Goal: Task Accomplishment & Management: Manage account settings

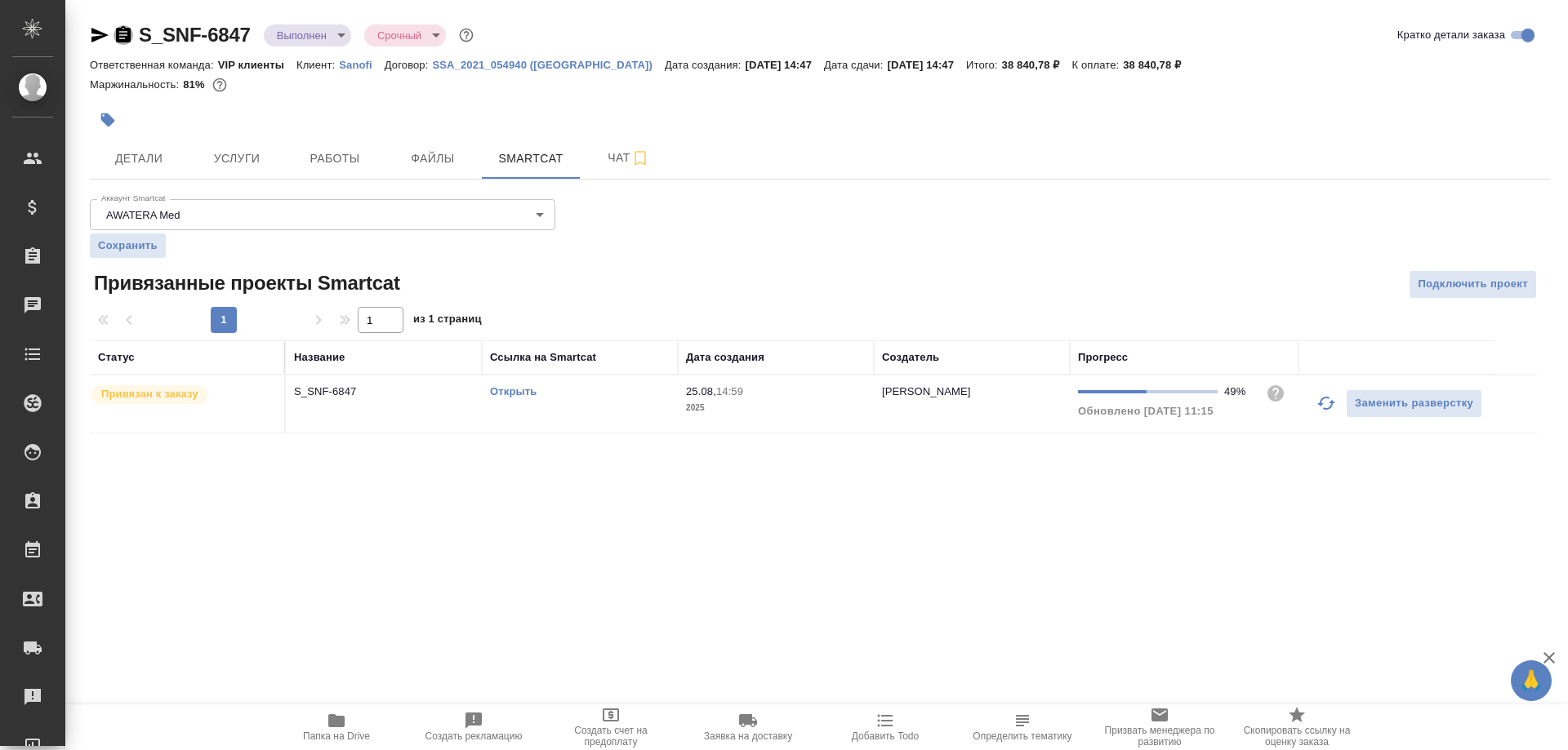
click at [121, 30] on icon "button" at bounding box center [123, 34] width 15 height 17
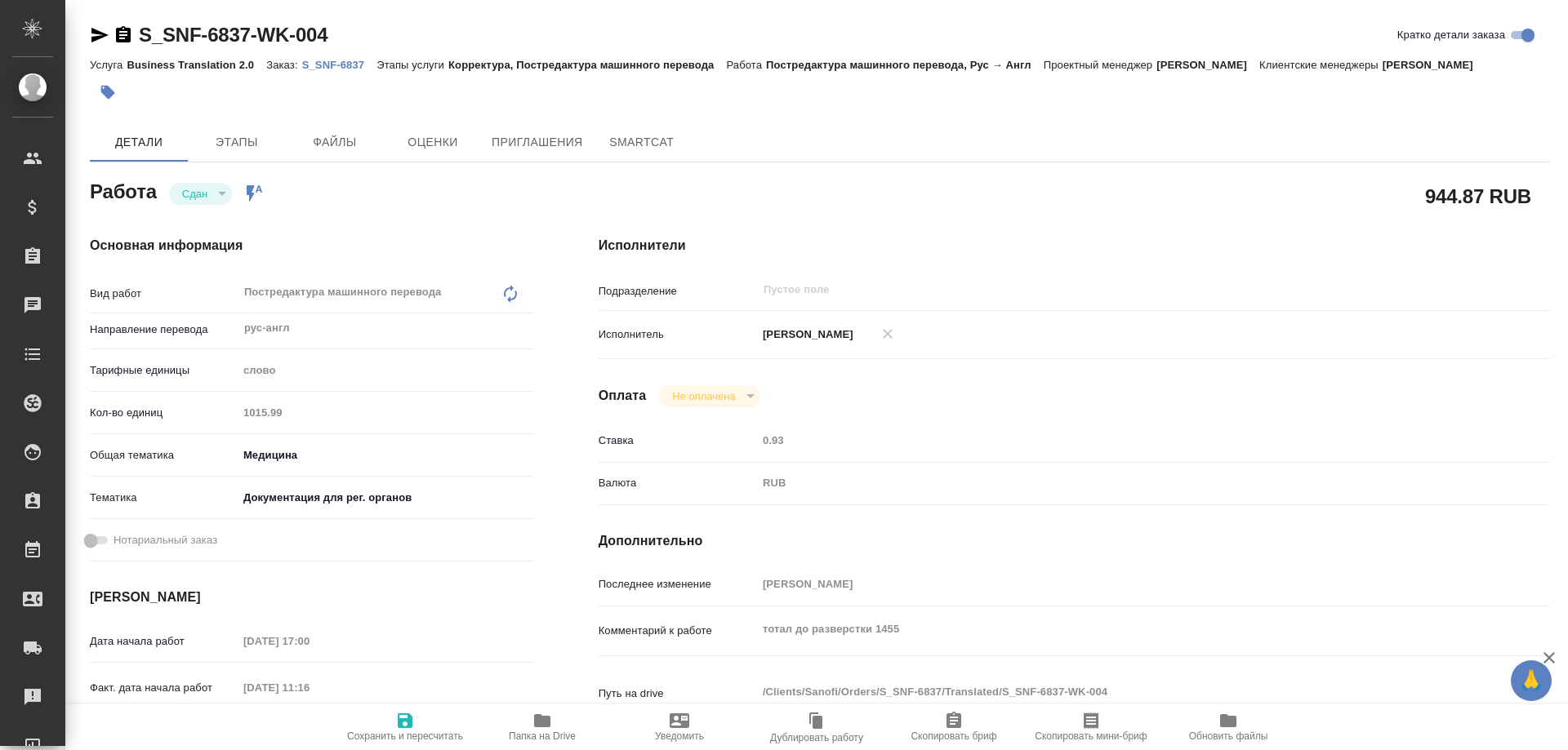
click at [332, 65] on p "S_SNF-6837" at bounding box center [340, 65] width 75 height 12
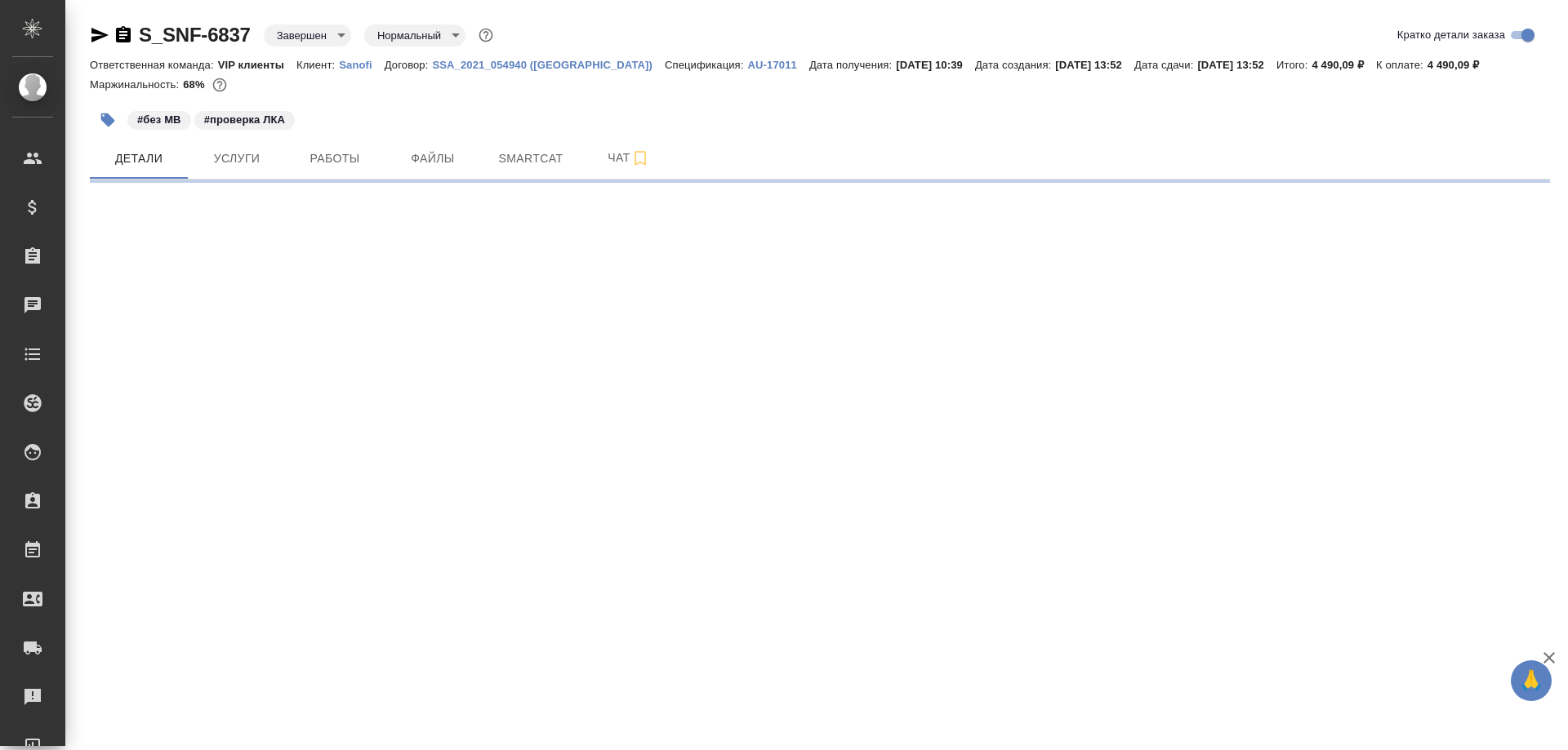
select select "RU"
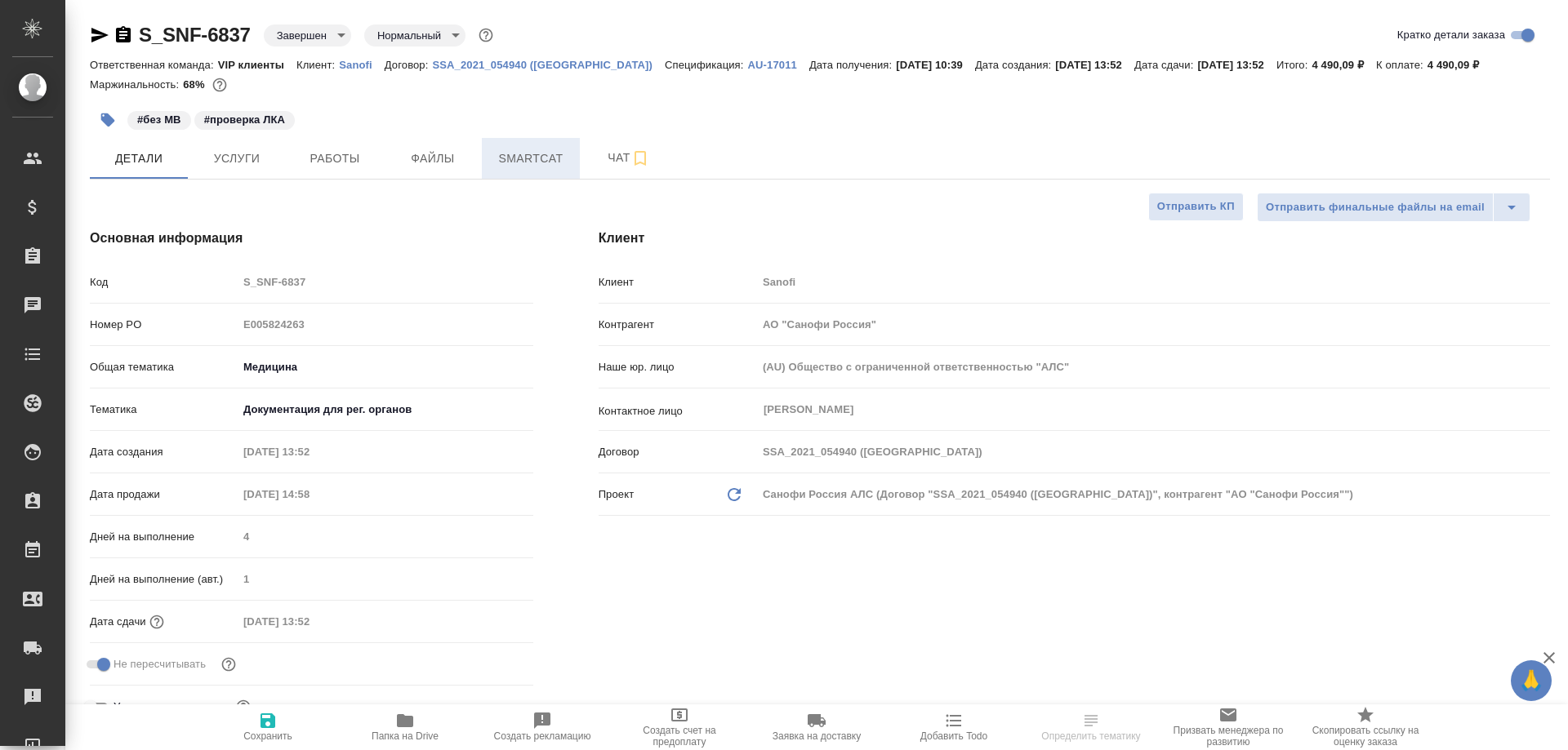
type textarea "x"
click at [530, 167] on span "Smartcat" at bounding box center [530, 159] width 78 height 21
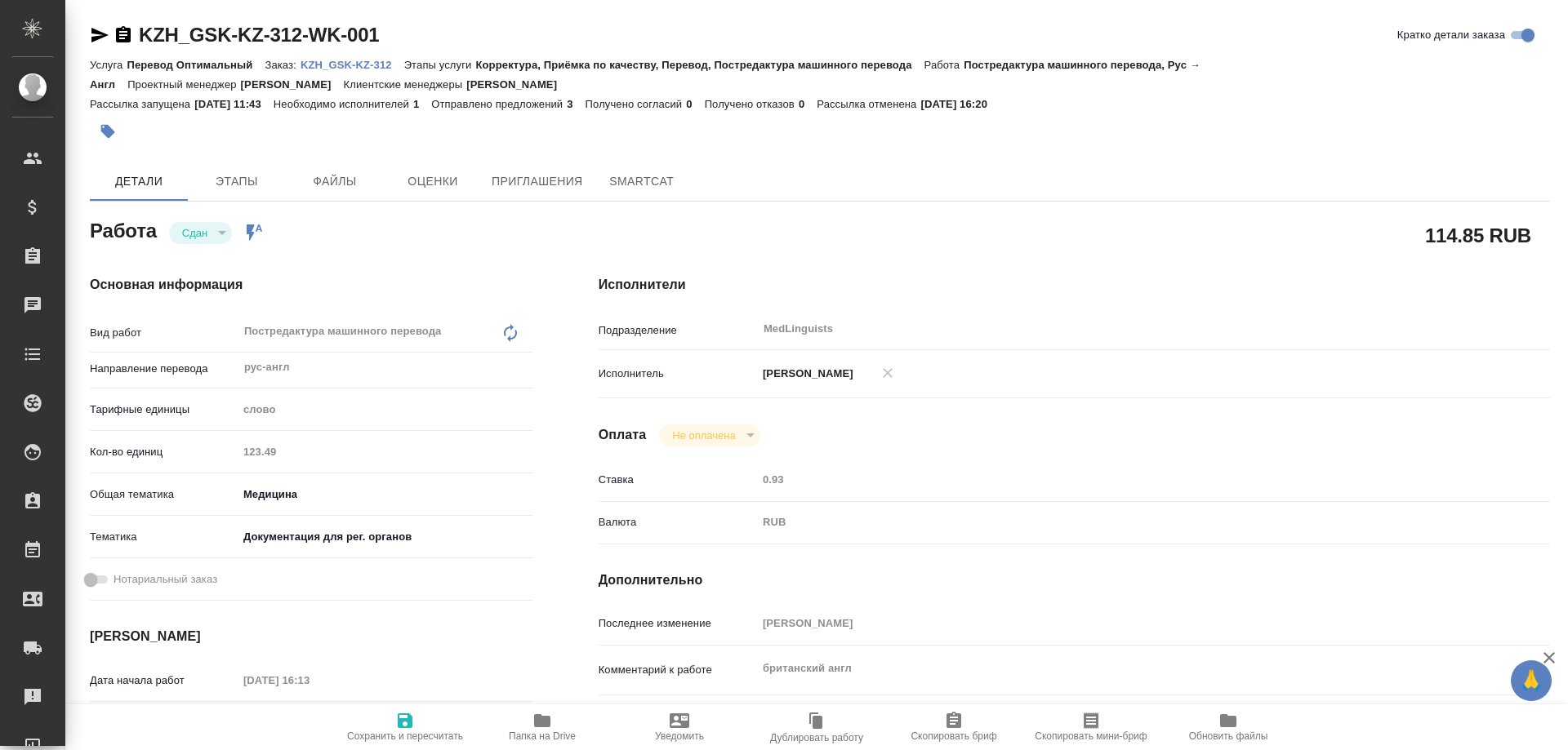
click at [343, 66] on p "KZH_GSK-KZ-312" at bounding box center [352, 65] width 104 height 12
click at [314, 62] on p "KZH_GSK-KZ-312" at bounding box center [352, 65] width 104 height 12
click at [363, 58] on link "KZH_GSK-KZ-312" at bounding box center [352, 64] width 104 height 14
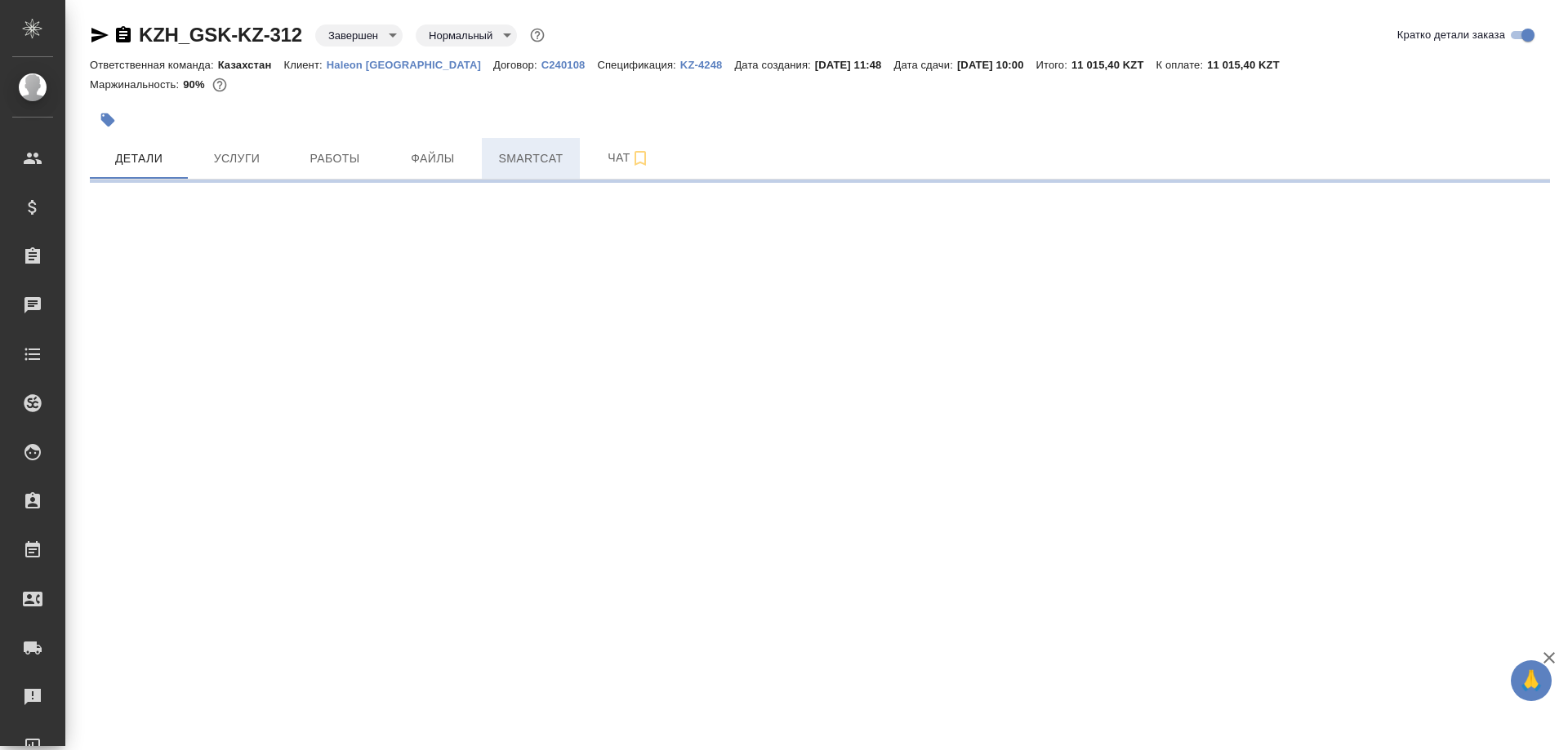
click at [520, 156] on span "Smartcat" at bounding box center [530, 159] width 78 height 21
select select "RU"
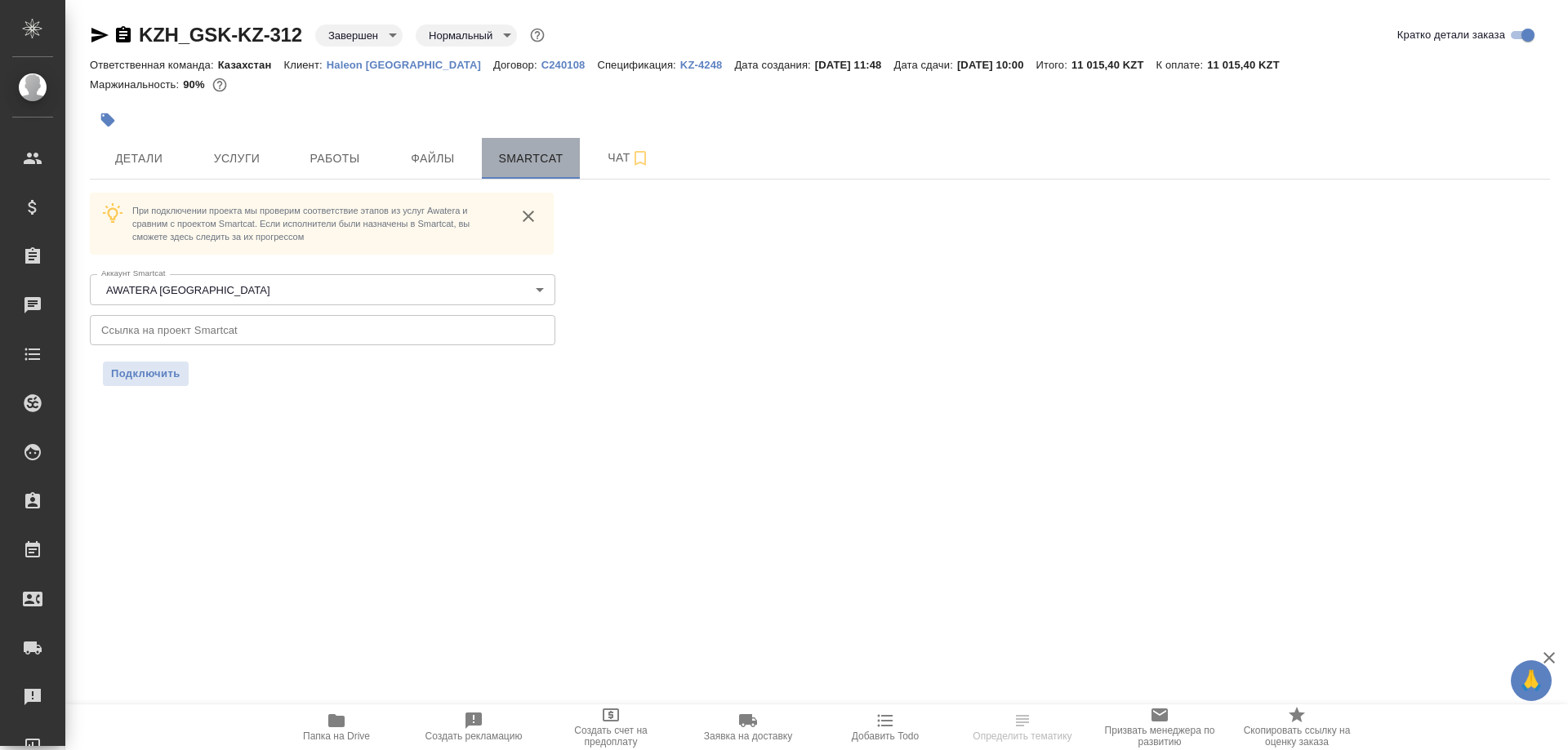
click at [520, 156] on span "Smartcat" at bounding box center [530, 159] width 78 height 21
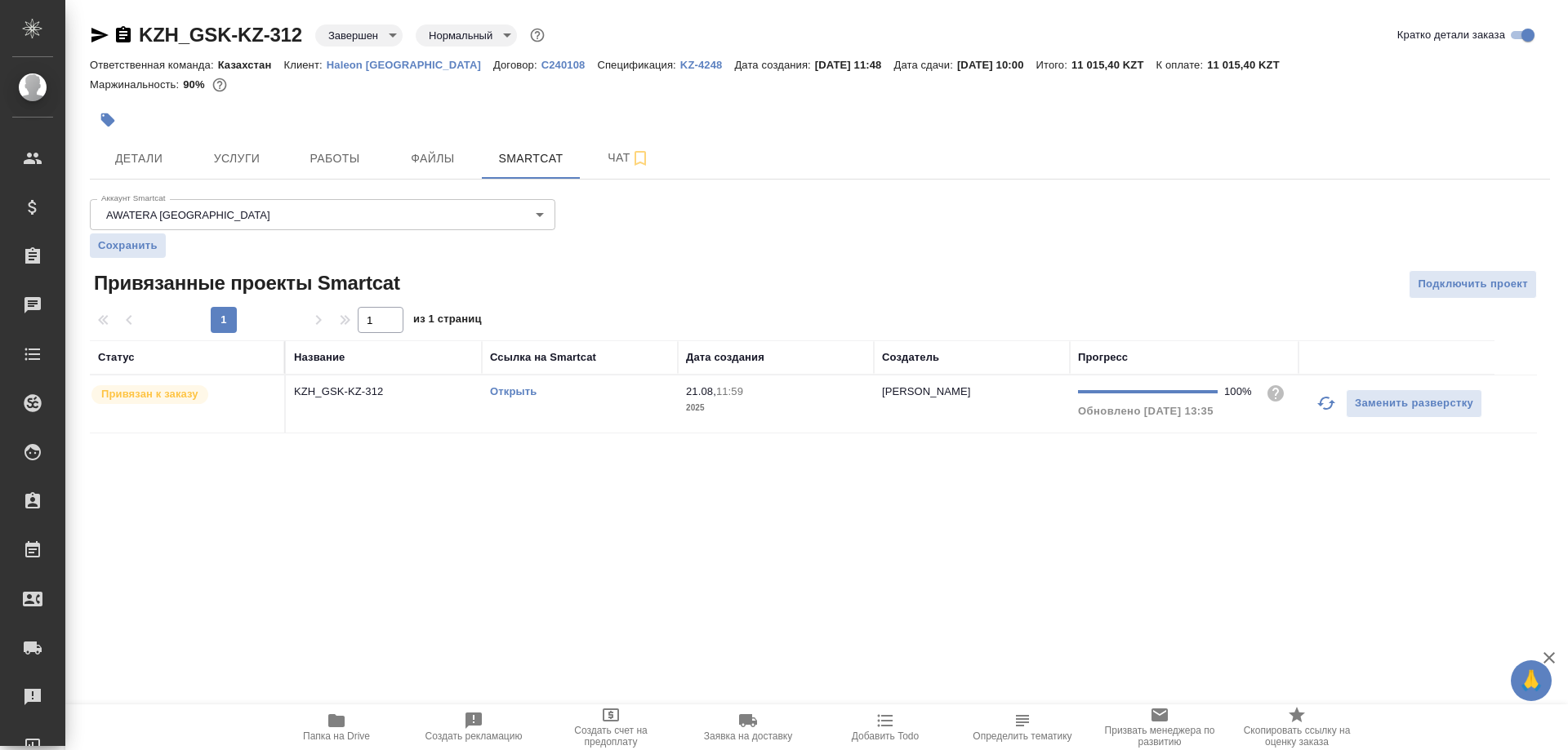
click at [519, 388] on link "Открыть" at bounding box center [514, 391] width 47 height 12
click at [509, 390] on link "Открыть" at bounding box center [514, 391] width 47 height 12
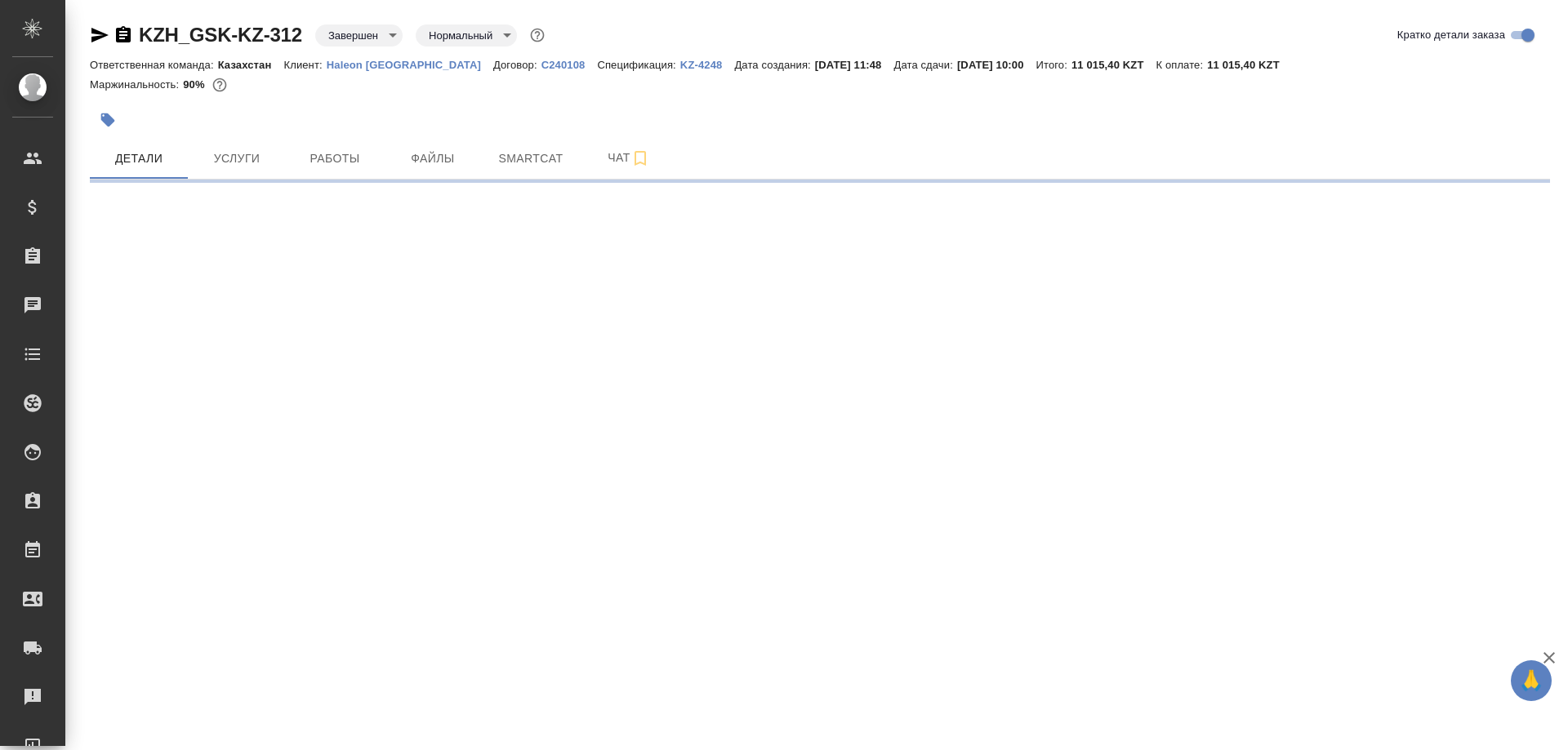
select select "RU"
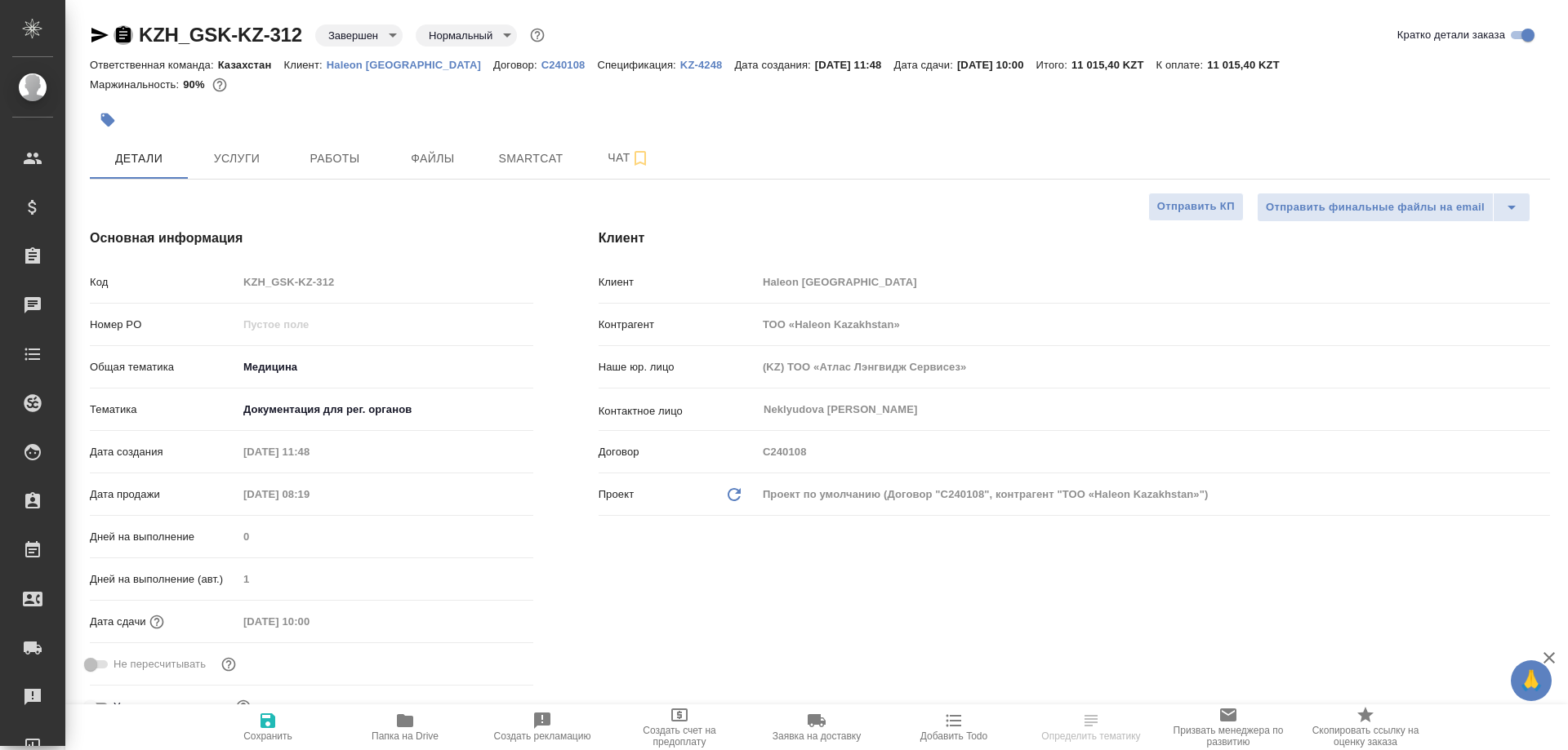
click at [121, 33] on icon "button" at bounding box center [123, 34] width 15 height 17
type textarea "x"
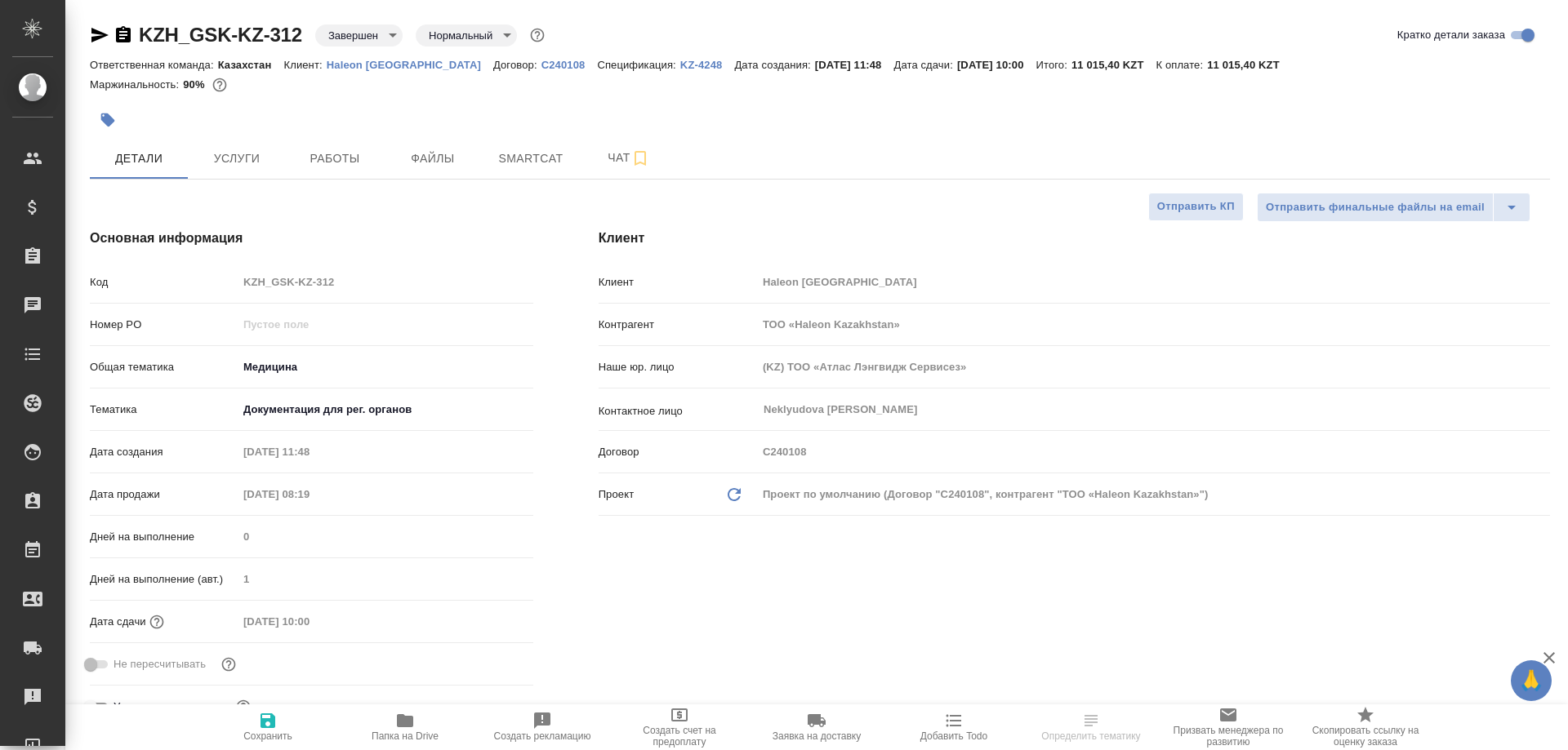
type textarea "x"
select select "RU"
type textarea "x"
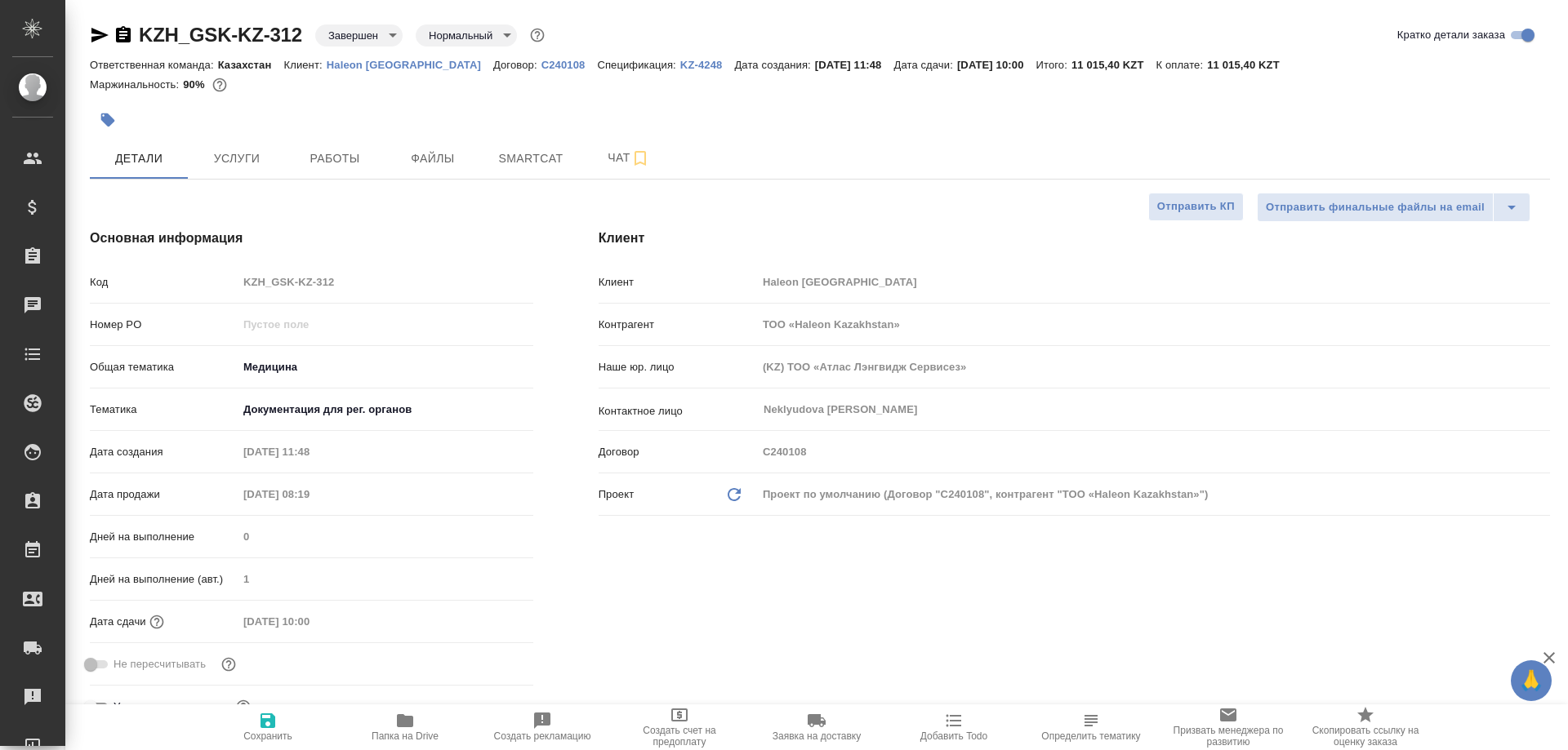
type textarea "x"
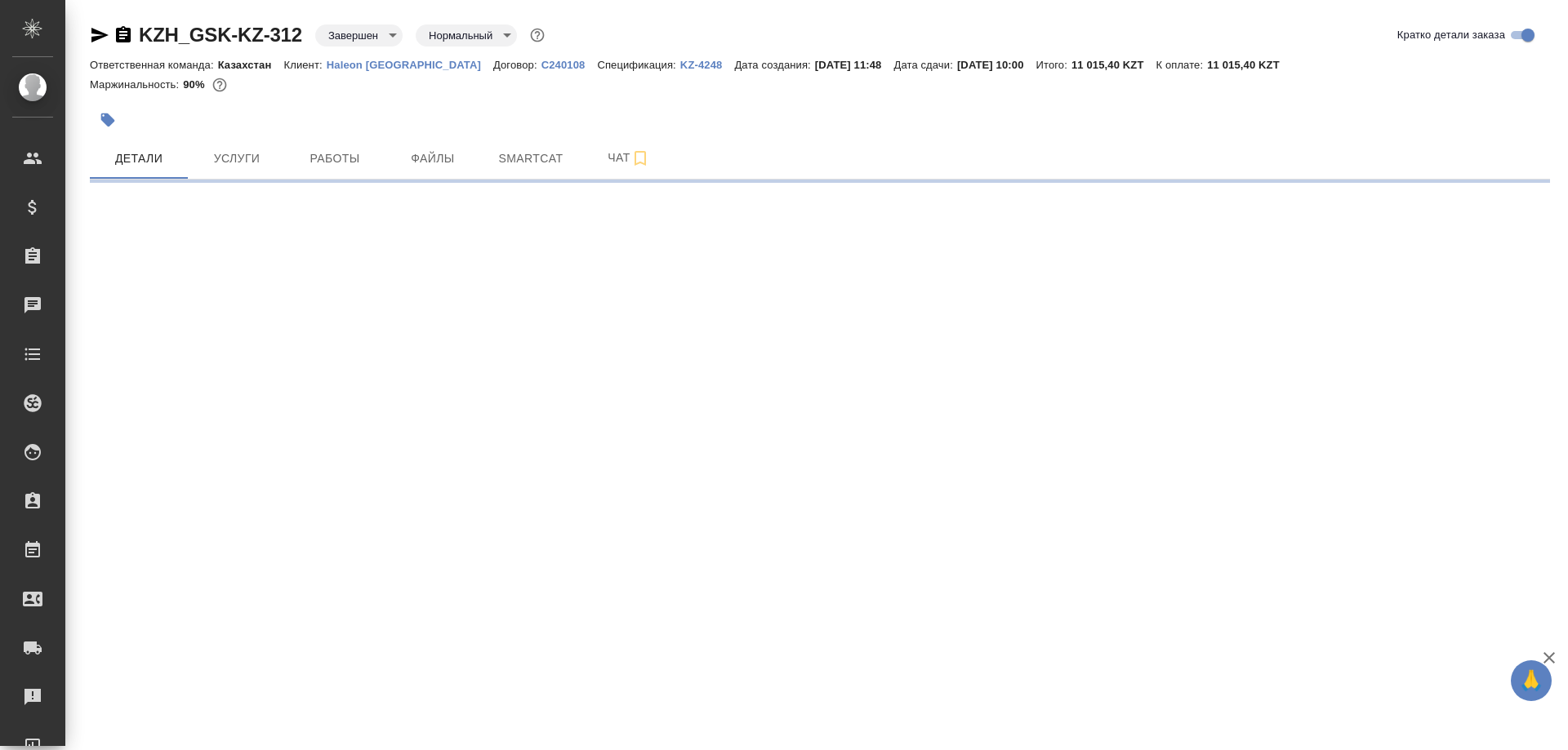
select select "RU"
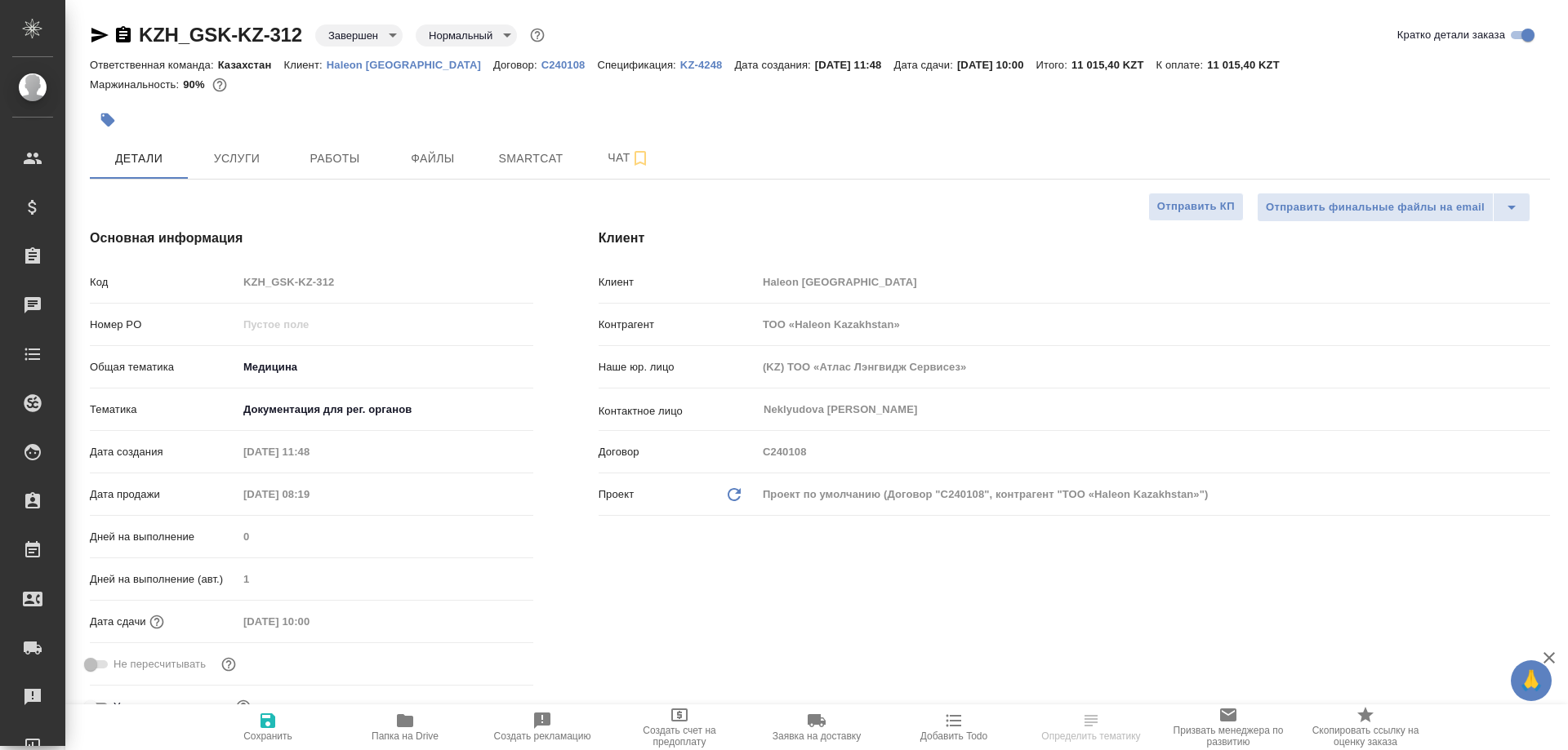
type textarea "x"
click at [127, 33] on icon "button" at bounding box center [123, 34] width 15 height 17
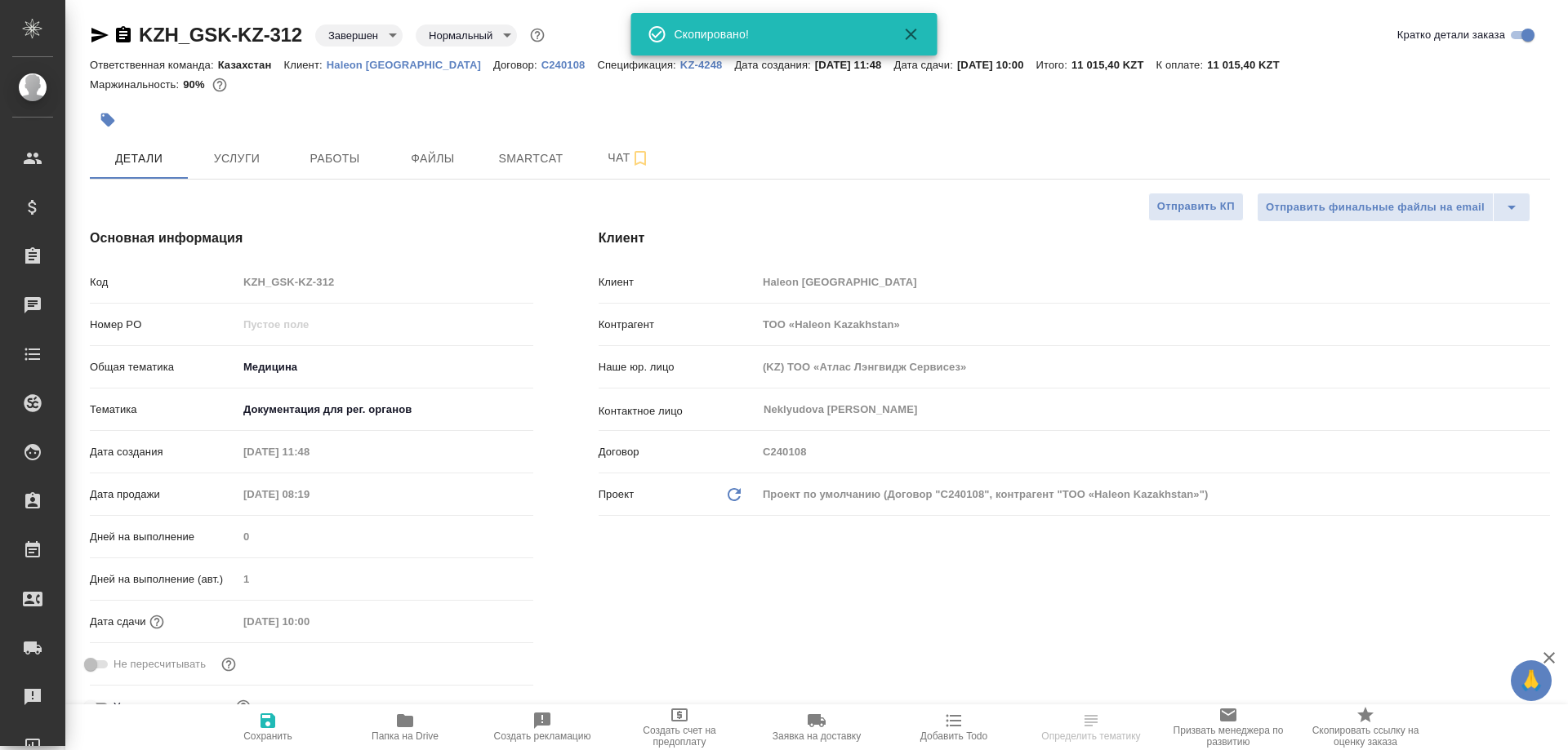
type textarea "x"
select select "RU"
type textarea "x"
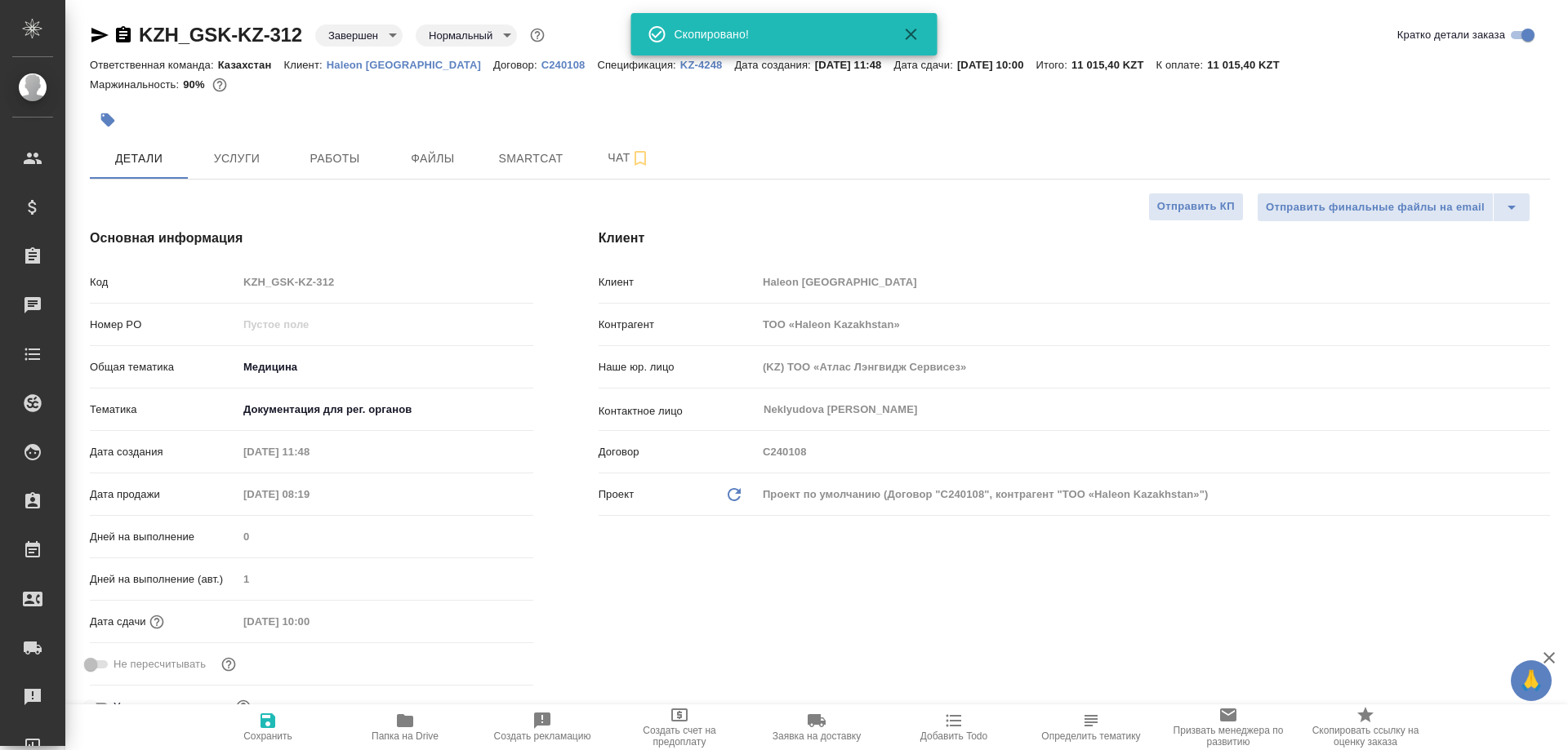
type textarea "x"
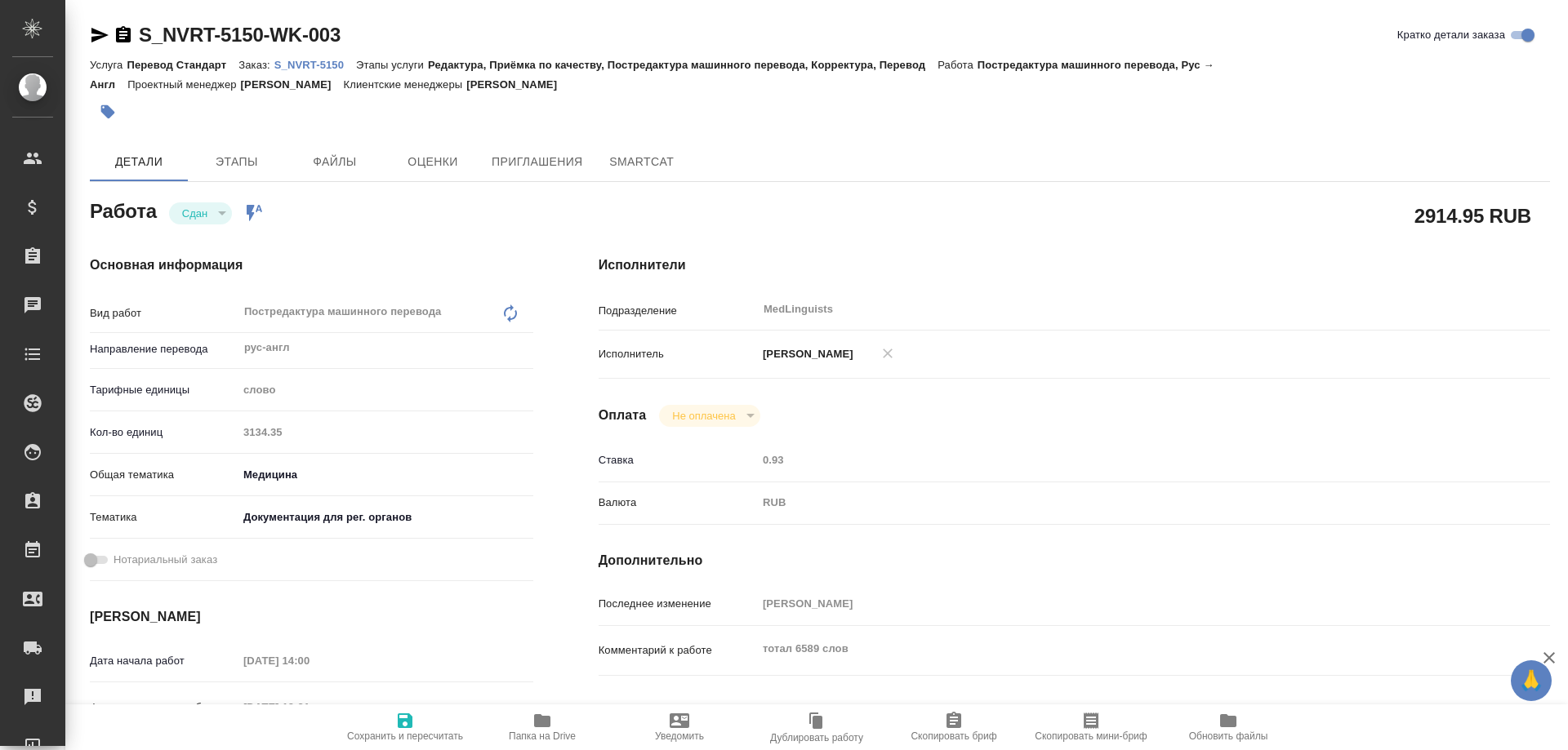
click at [321, 61] on p "S_NVRT-5150" at bounding box center [316, 65] width 82 height 12
click at [324, 62] on p "S_NVRT-5150" at bounding box center [316, 65] width 82 height 12
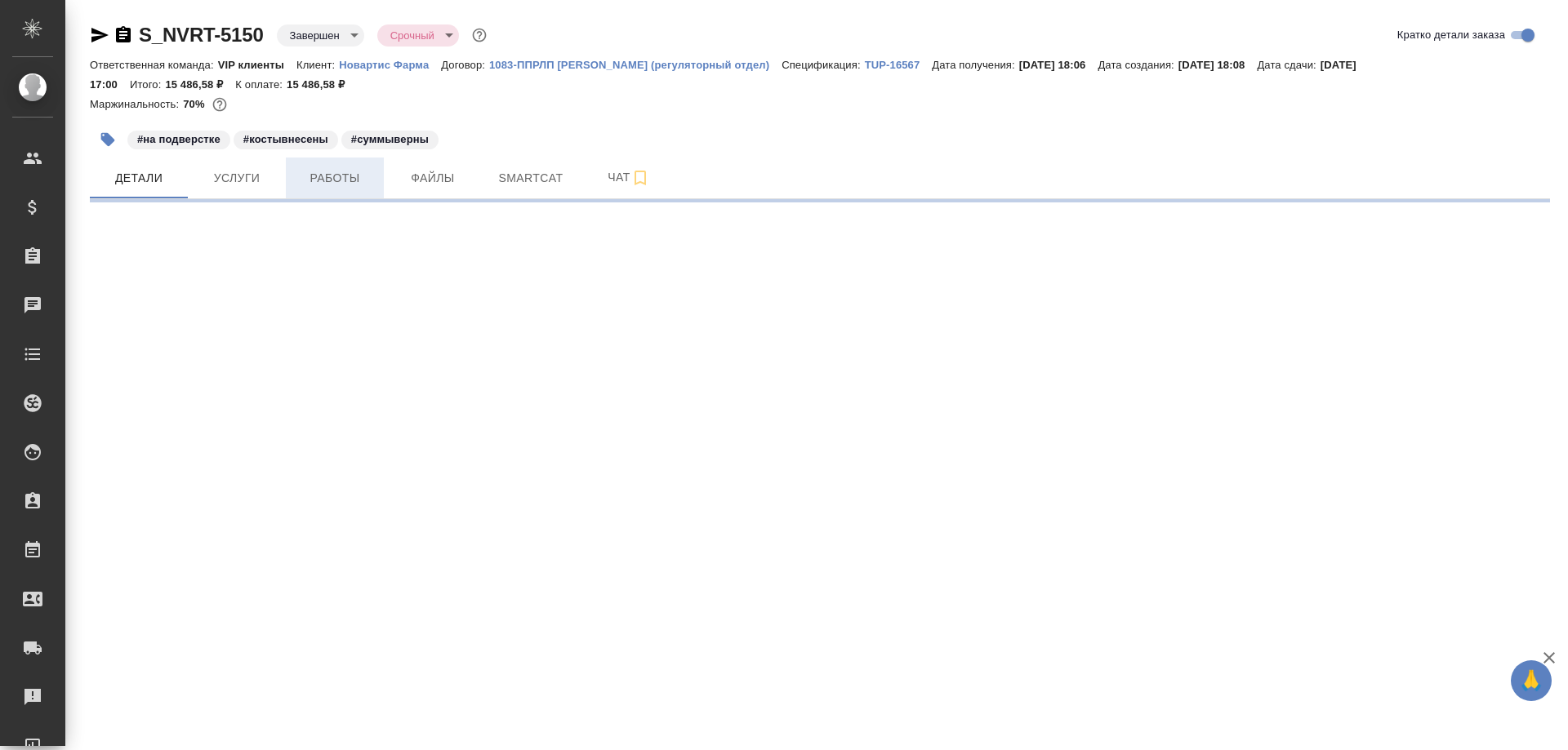
select select "RU"
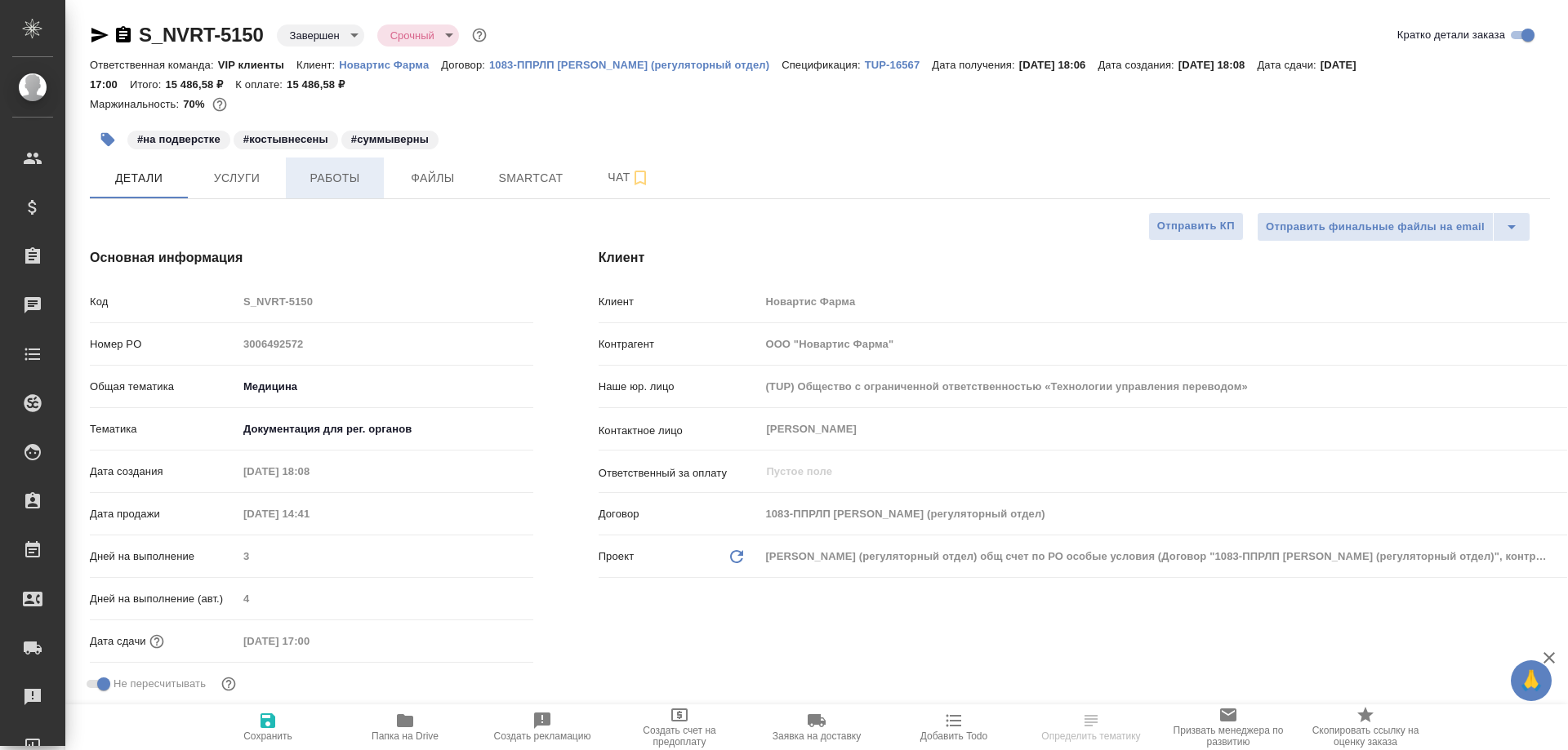
type textarea "x"
click at [331, 179] on span "Работы" at bounding box center [335, 178] width 78 height 21
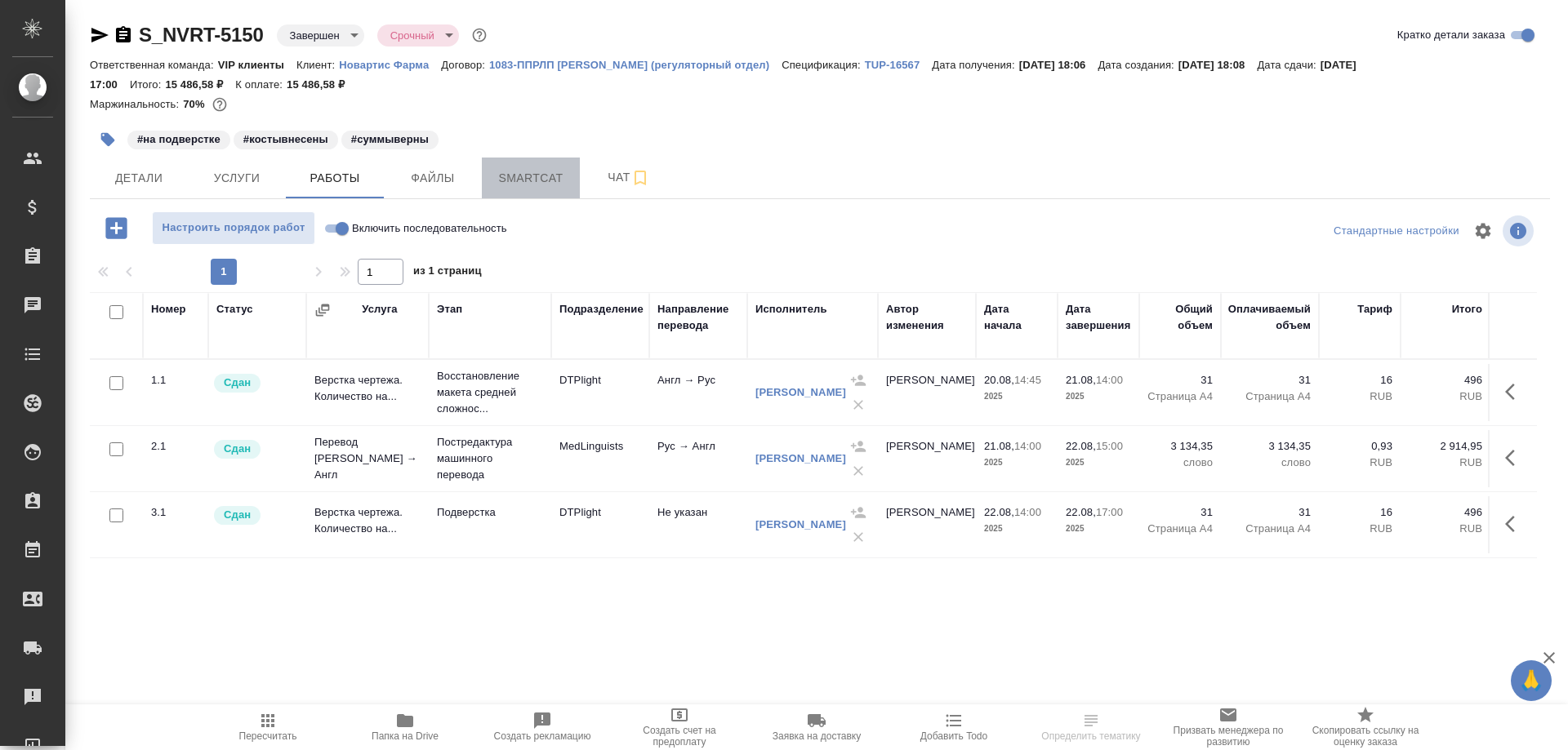
click at [529, 169] on span "Smartcat" at bounding box center [530, 178] width 78 height 21
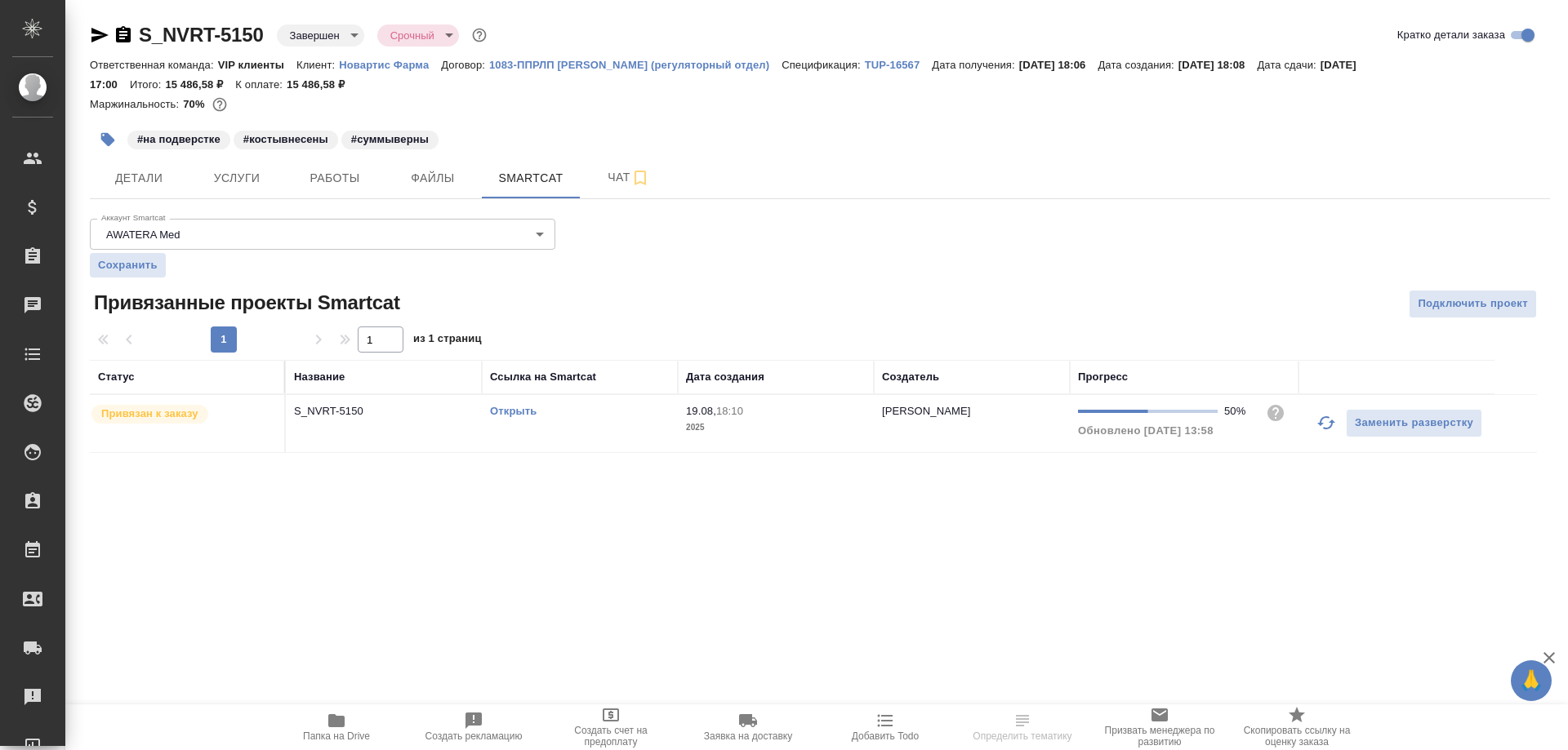
click at [523, 416] on link "Открыть" at bounding box center [514, 411] width 47 height 12
click at [521, 411] on link "Открыть" at bounding box center [514, 411] width 47 height 12
click at [127, 32] on icon "button" at bounding box center [123, 34] width 15 height 17
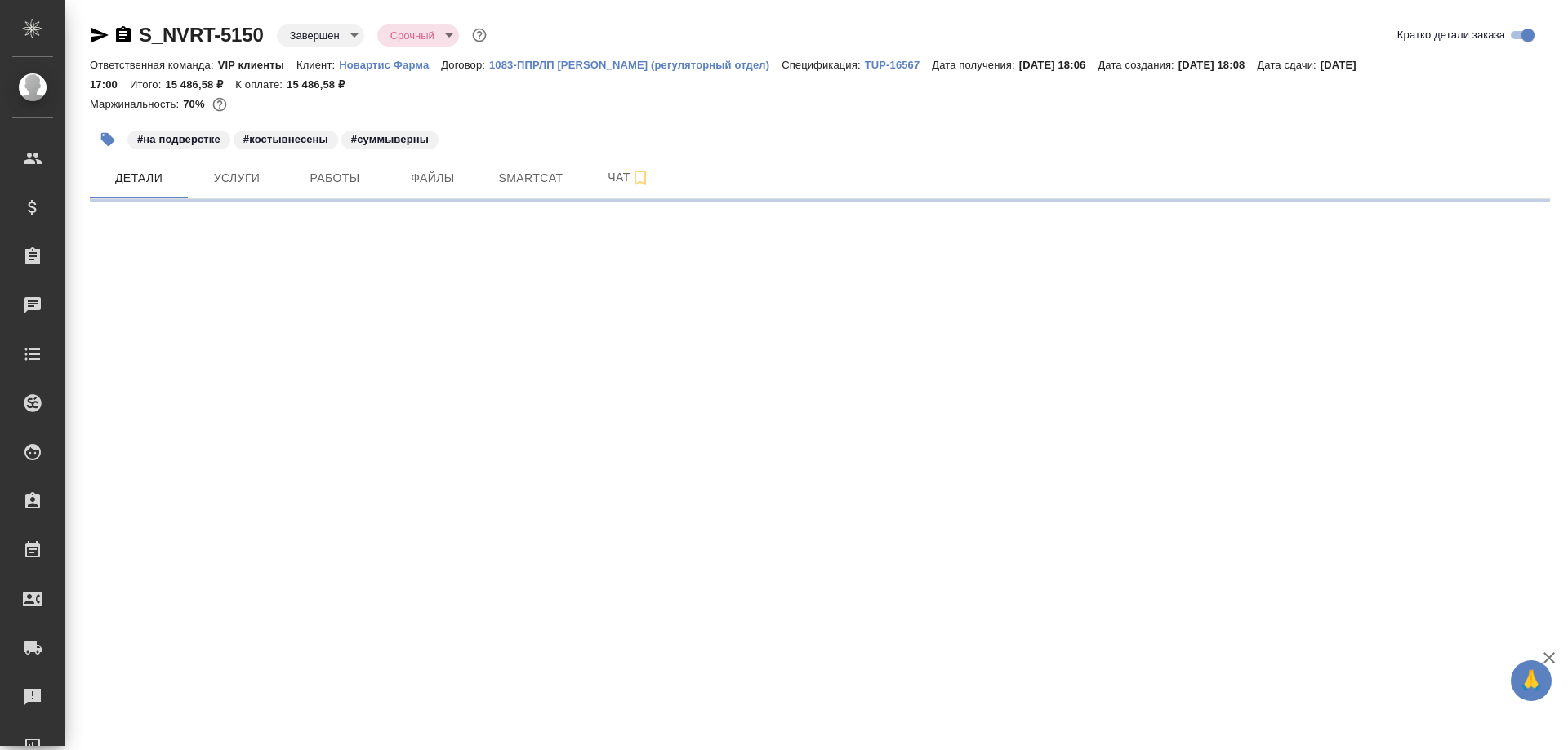
select select "RU"
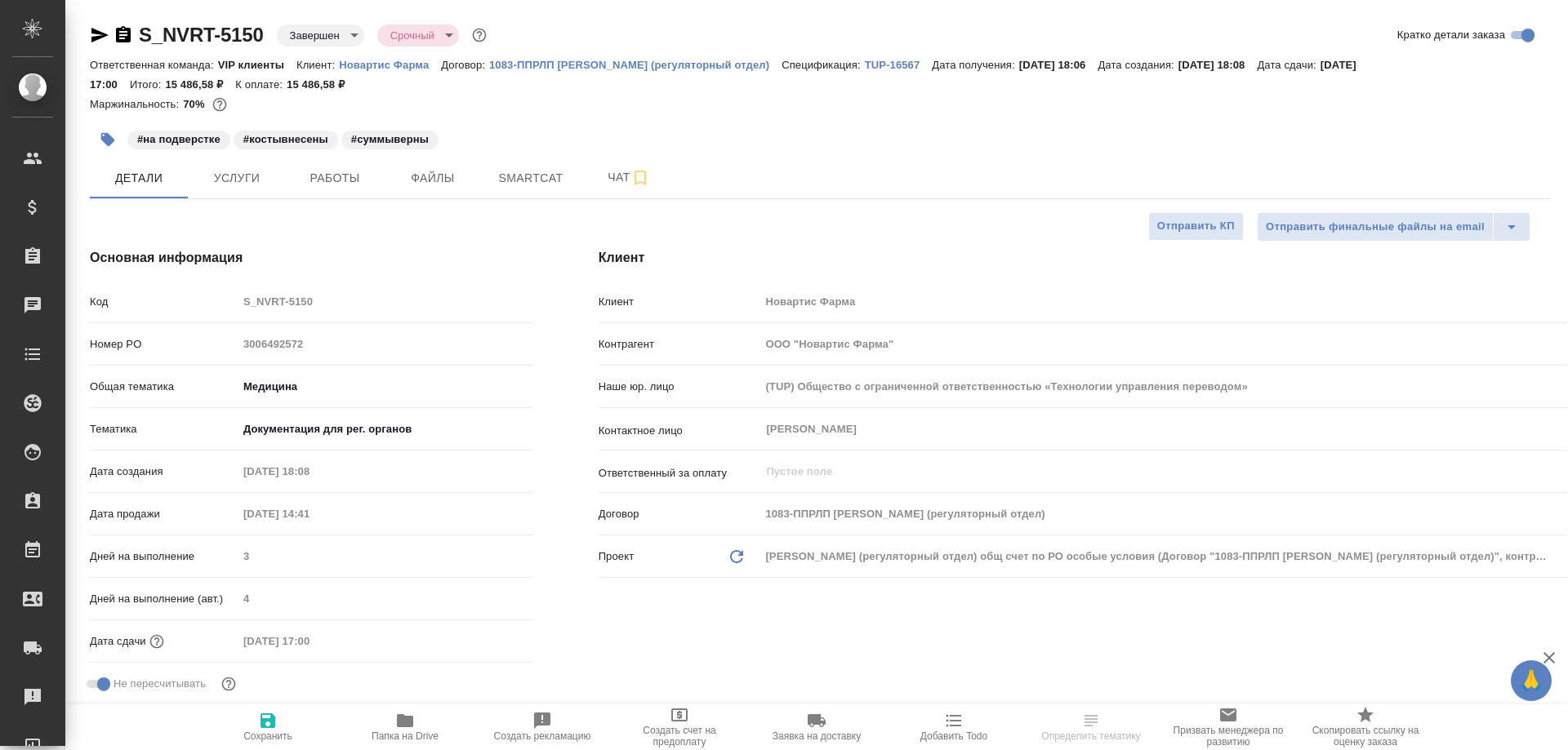
type textarea "x"
click at [352, 179] on span "Работы" at bounding box center [335, 178] width 78 height 21
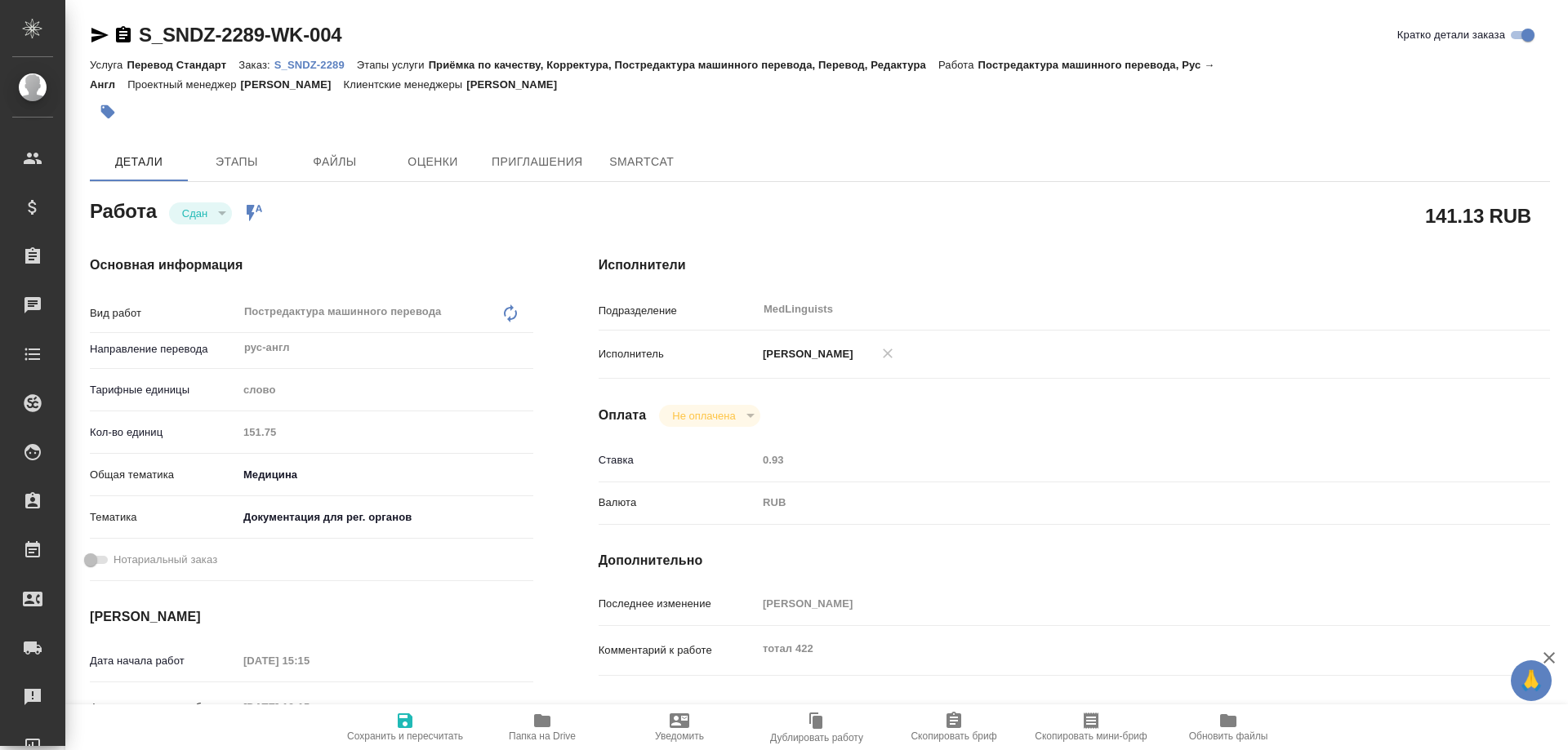
click at [314, 60] on p "S_SNDZ-2289" at bounding box center [316, 65] width 82 height 12
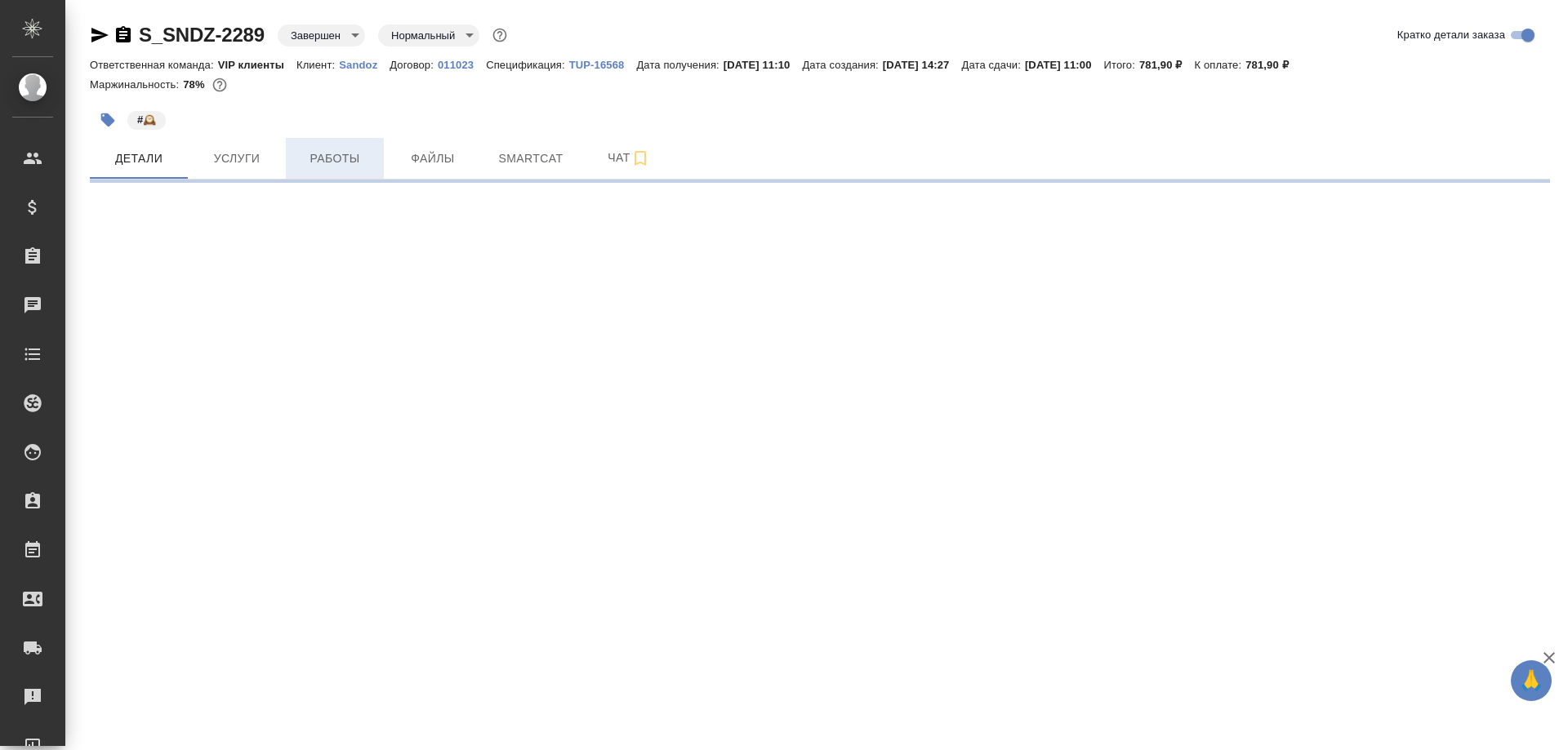
select select "RU"
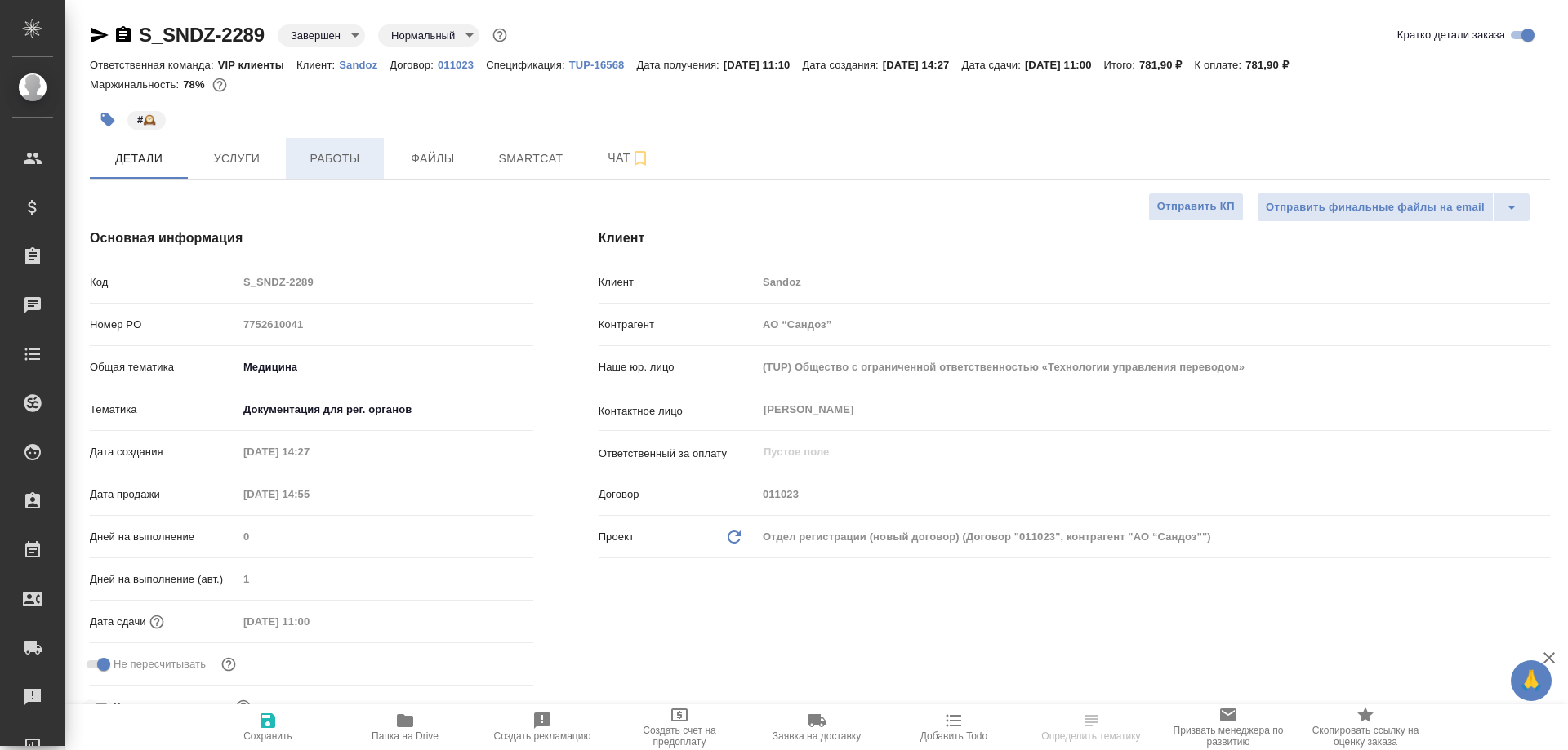
type textarea "x"
click at [344, 157] on span "Работы" at bounding box center [335, 159] width 78 height 21
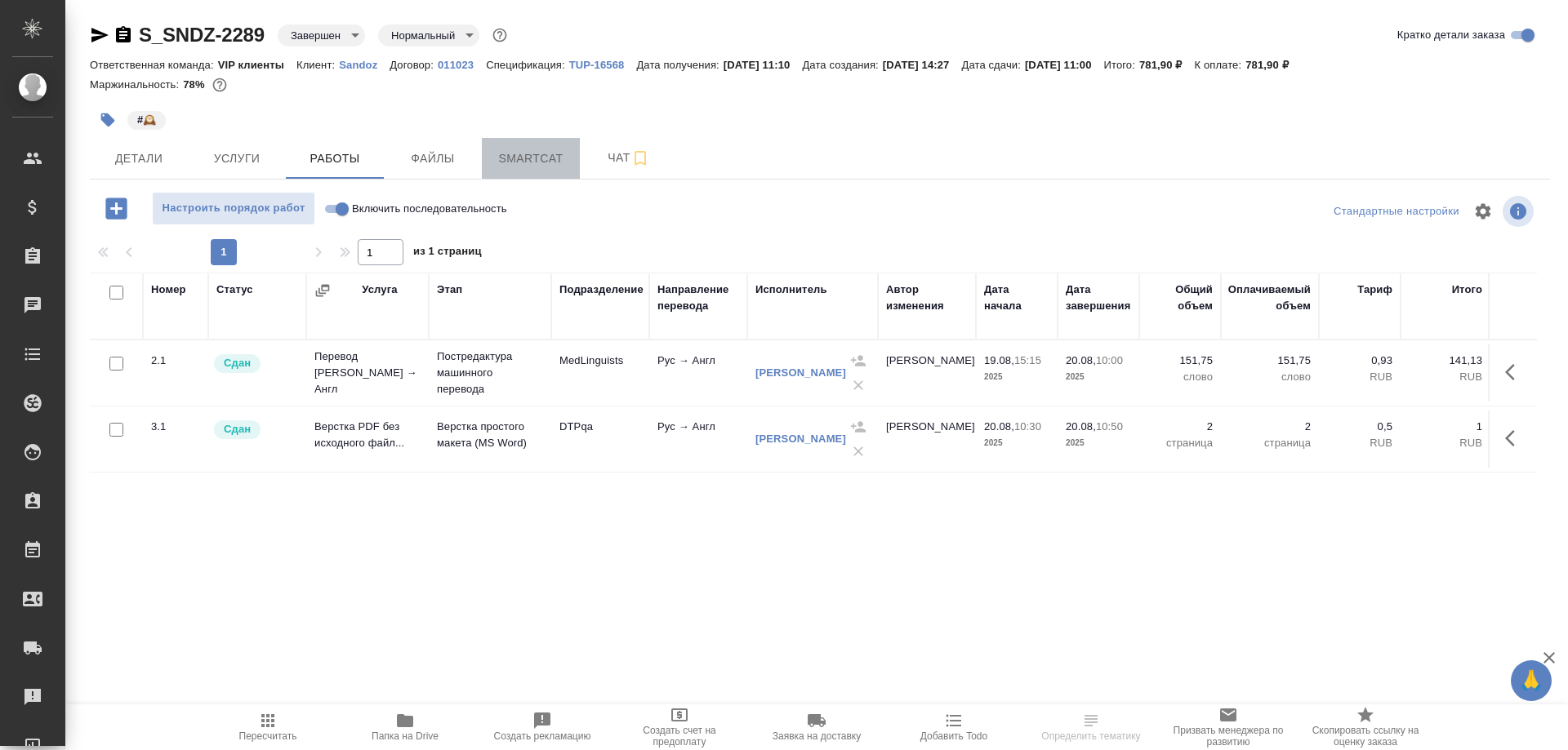
click at [535, 152] on span "Smartcat" at bounding box center [530, 159] width 78 height 21
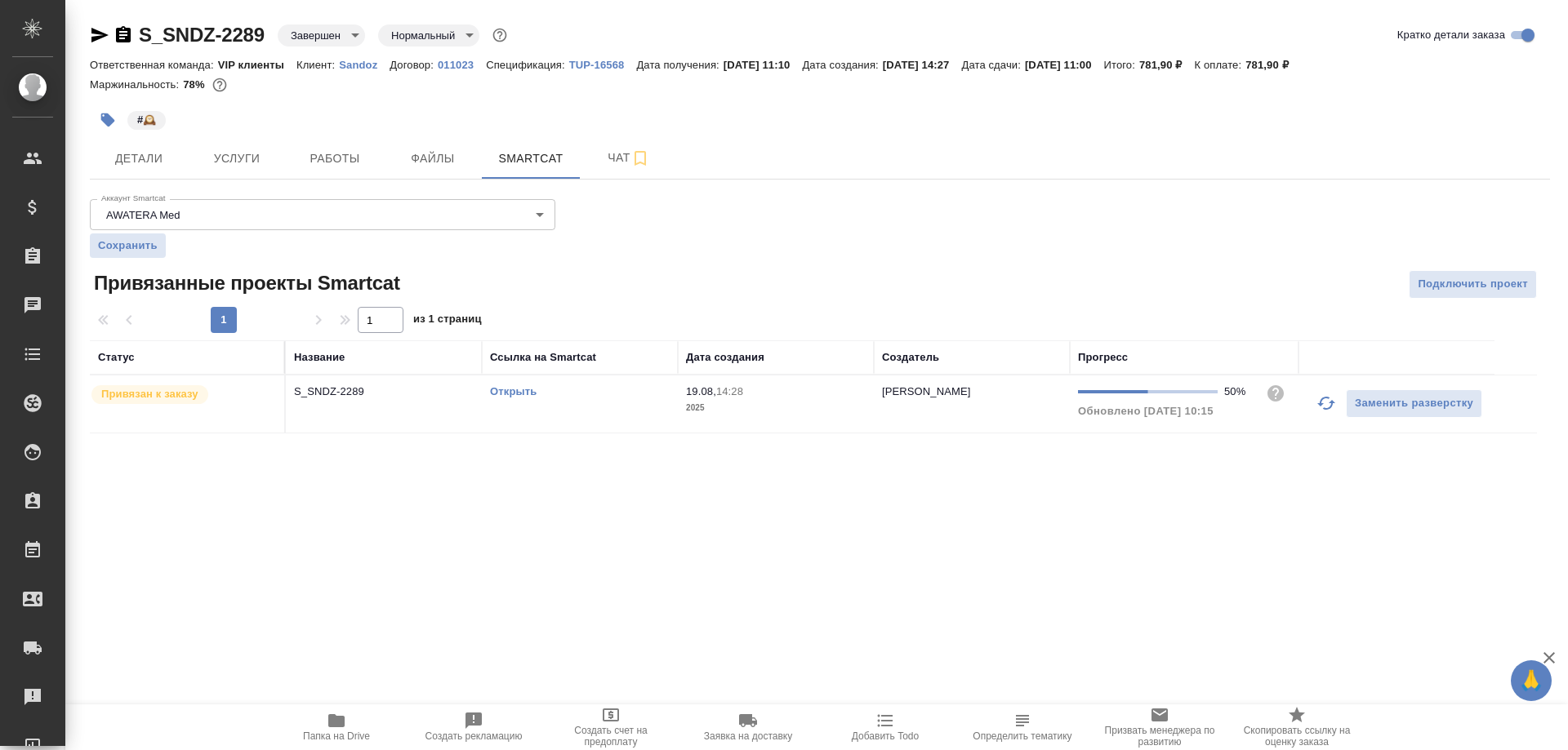
click at [519, 396] on link "Открыть" at bounding box center [514, 391] width 47 height 12
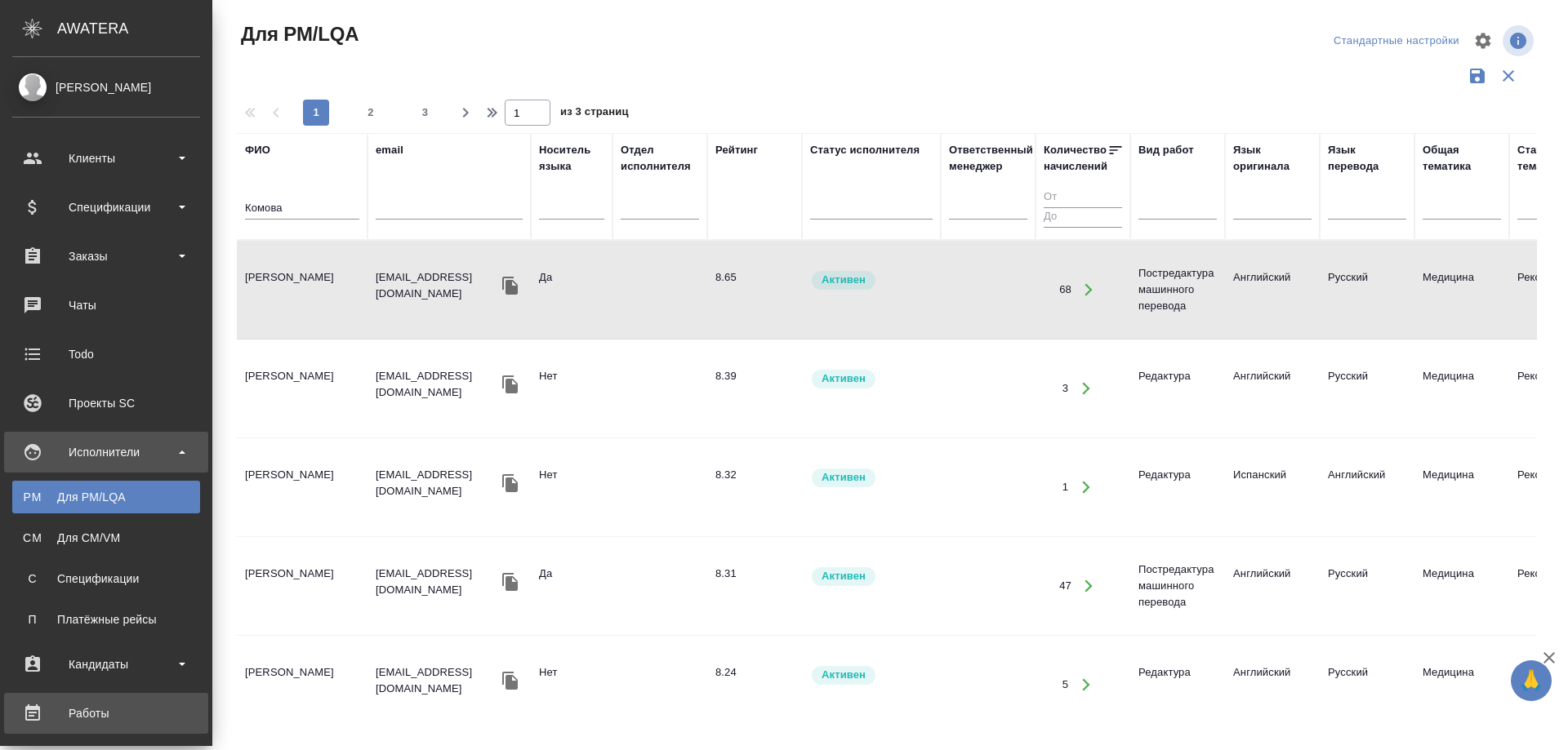
click at [87, 704] on div "Работы" at bounding box center [107, 713] width 188 height 24
